Goal: Information Seeking & Learning: Learn about a topic

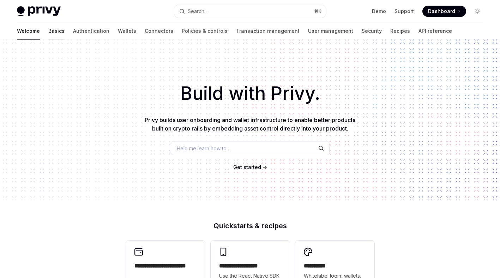
click at [48, 32] on link "Basics" at bounding box center [56, 31] width 16 height 17
type textarea "*"
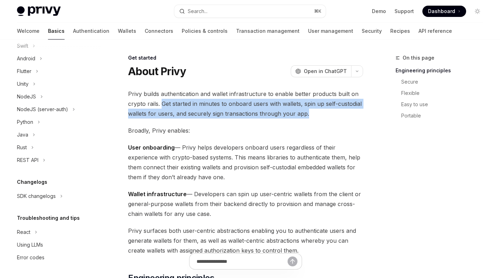
drag, startPoint x: 161, startPoint y: 103, endPoint x: 310, endPoint y: 115, distance: 149.3
click at [310, 115] on span "Privy builds authentication and wallet infrastructure to enable better products…" at bounding box center [245, 104] width 235 height 30
copy span "Get started in minutes to onboard users with wallets, spin up self-custodial wa…"
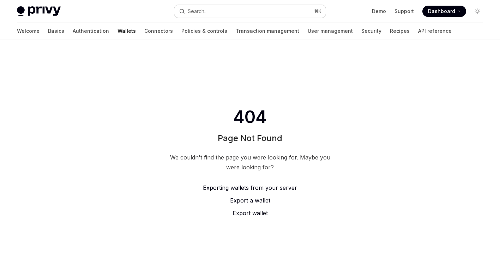
click at [228, 12] on button "Search... ⌘ K" at bounding box center [250, 11] width 152 height 13
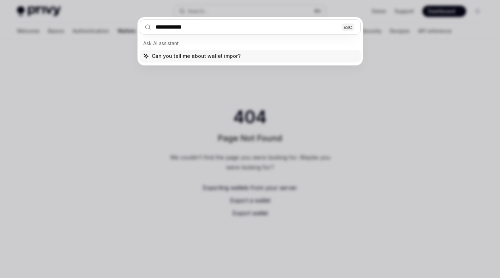
type input "**********"
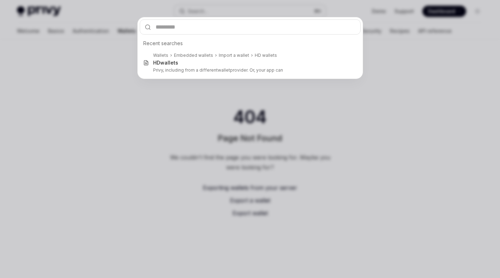
type textarea "*"
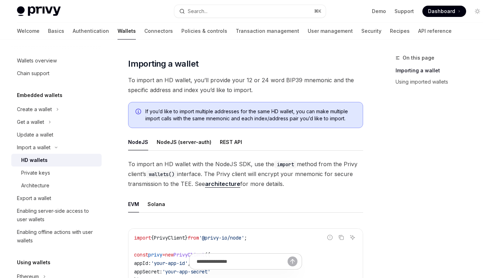
scroll to position [194, 0]
